Goal: Information Seeking & Learning: Learn about a topic

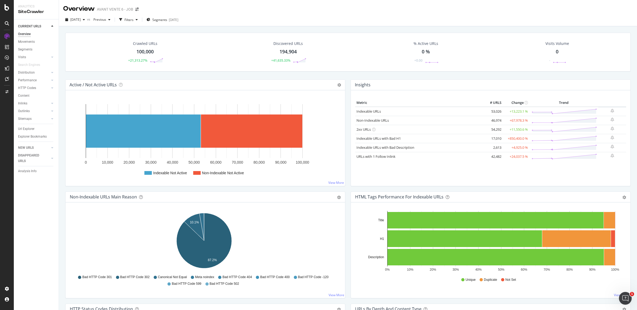
click at [348, 82] on div "Insights Metric # URLS Change Trend Indexable URLs 53,026 +13,223.1 % Non-Index…" at bounding box center [490, 135] width 285 height 112
click at [29, 35] on div "Overview" at bounding box center [24, 34] width 13 height 6
click at [344, 82] on div "Active / Not Active URLs Chart (by Value) Chart (by Percentage) Table Expand Ex…" at bounding box center [205, 135] width 285 height 112
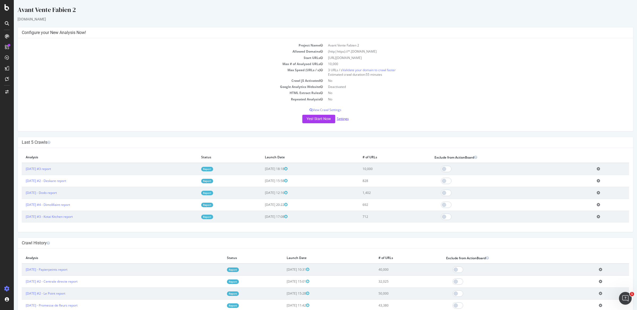
click at [344, 118] on link "Settings" at bounding box center [343, 118] width 12 height 5
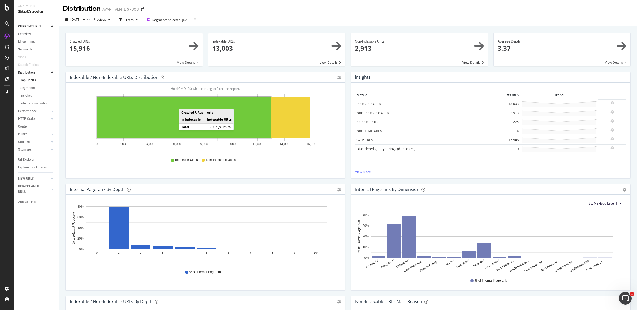
click at [185, 104] on rect "A chart." at bounding box center [184, 117] width 174 height 41
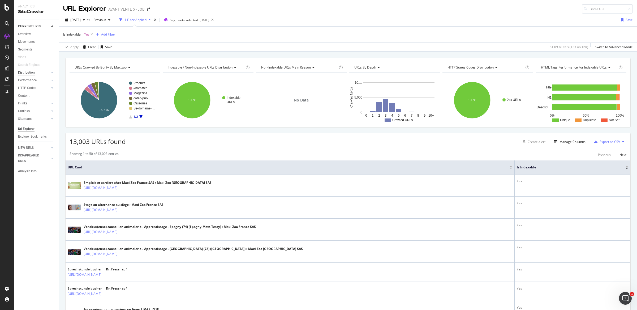
click at [29, 71] on div "Distribution" at bounding box center [26, 73] width 17 height 6
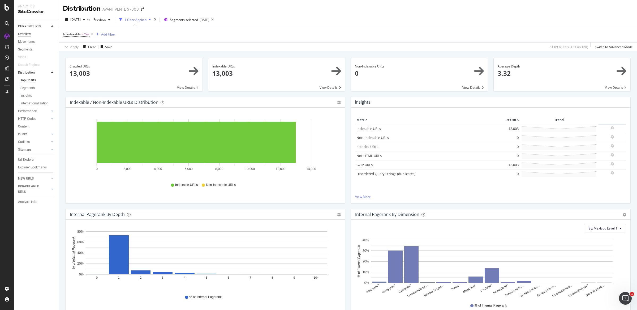
click at [26, 34] on div "Overview" at bounding box center [24, 34] width 13 height 6
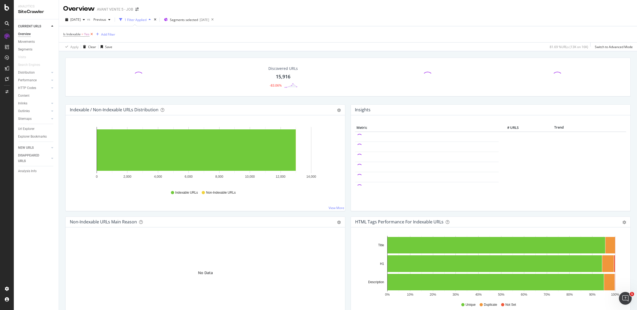
click at [92, 36] on icon at bounding box center [91, 34] width 5 height 5
